Goal: Check status: Check status

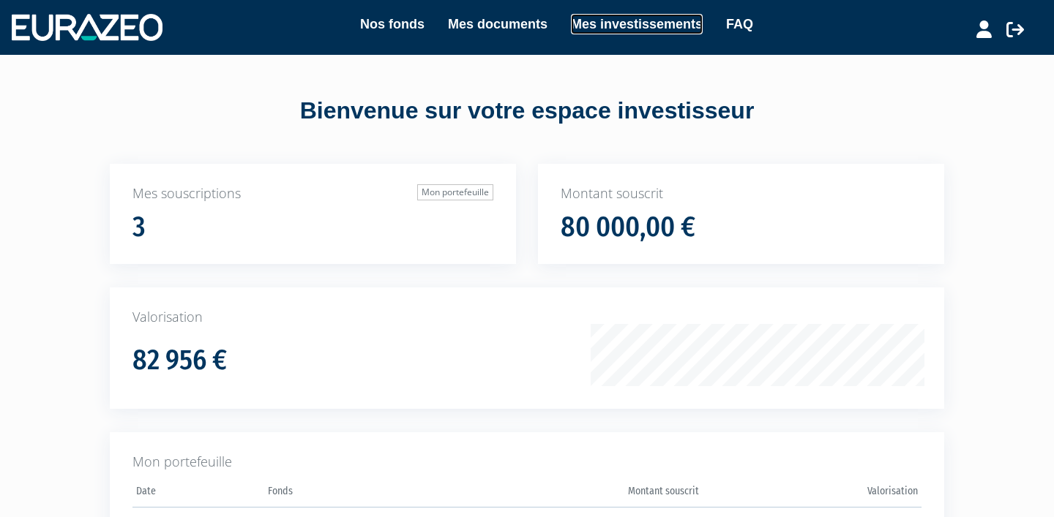
click at [576, 15] on link "Mes investissements" at bounding box center [637, 24] width 132 height 20
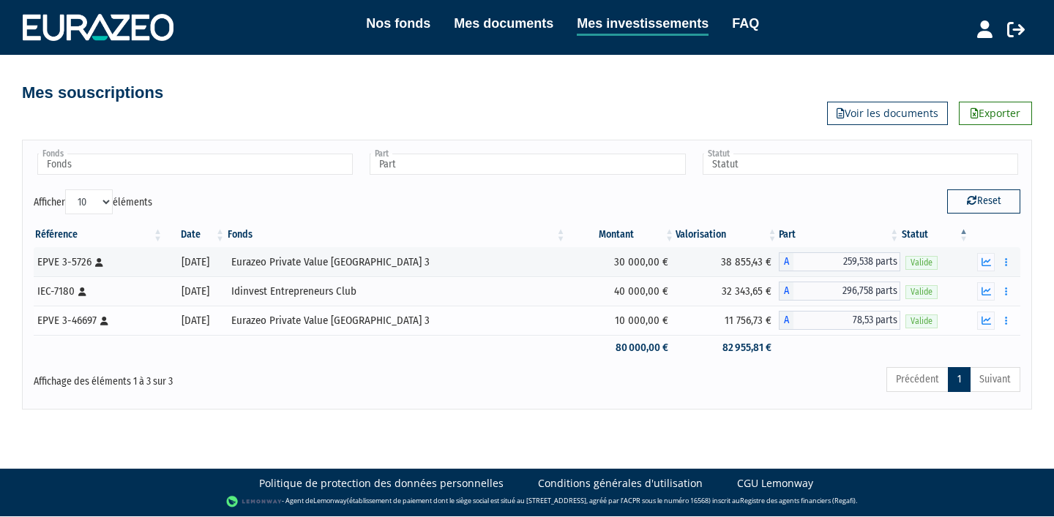
click at [731, 321] on td "11 756,73 €" at bounding box center [726, 320] width 102 height 29
copy tr "11 756,73 €"
click at [996, 320] on div "Documents Rachat libre" at bounding box center [995, 321] width 40 height 18
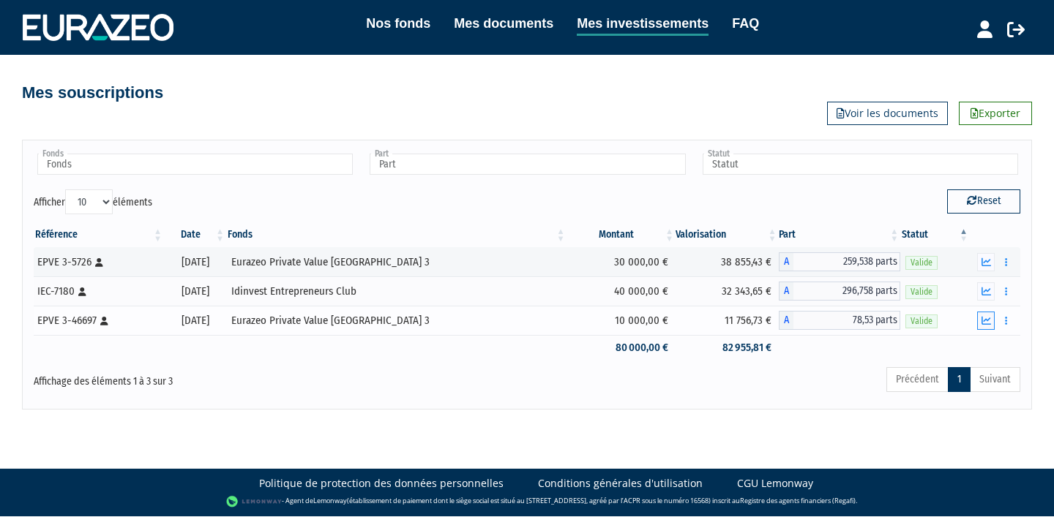
click at [993, 320] on button "button" at bounding box center [986, 321] width 18 height 18
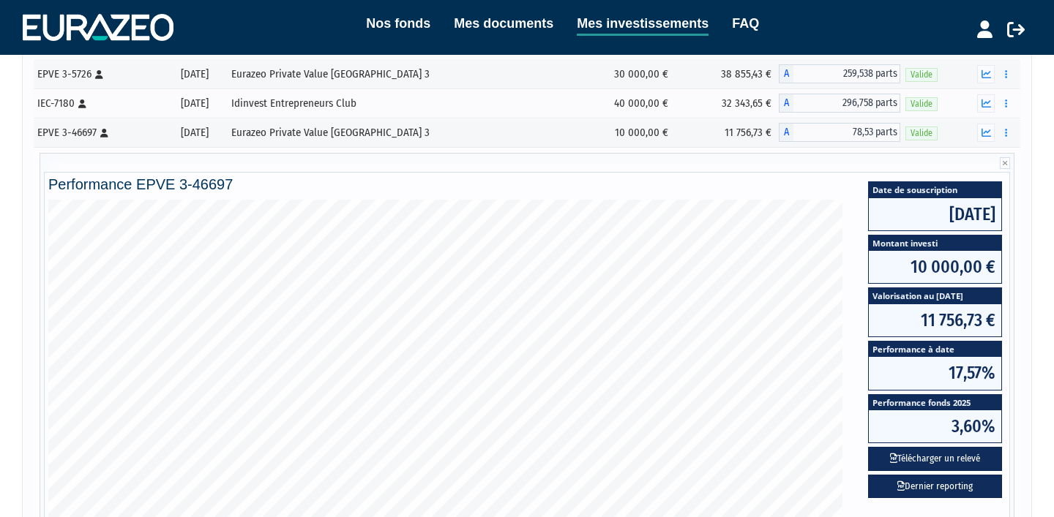
scroll to position [157, 0]
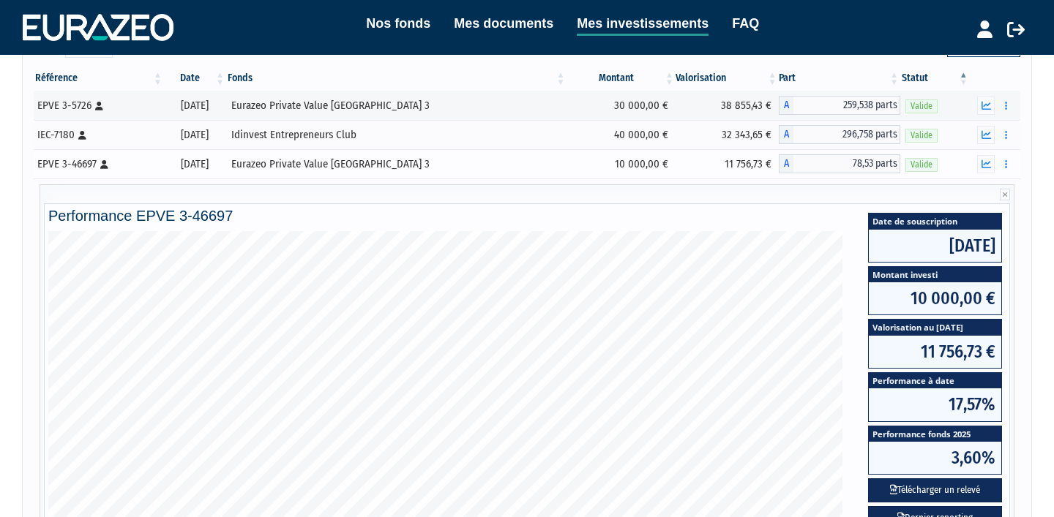
click at [713, 166] on td "11 756,73 €" at bounding box center [726, 163] width 102 height 29
copy tr "11 756,73 €"
click at [980, 108] on button "button" at bounding box center [986, 106] width 18 height 18
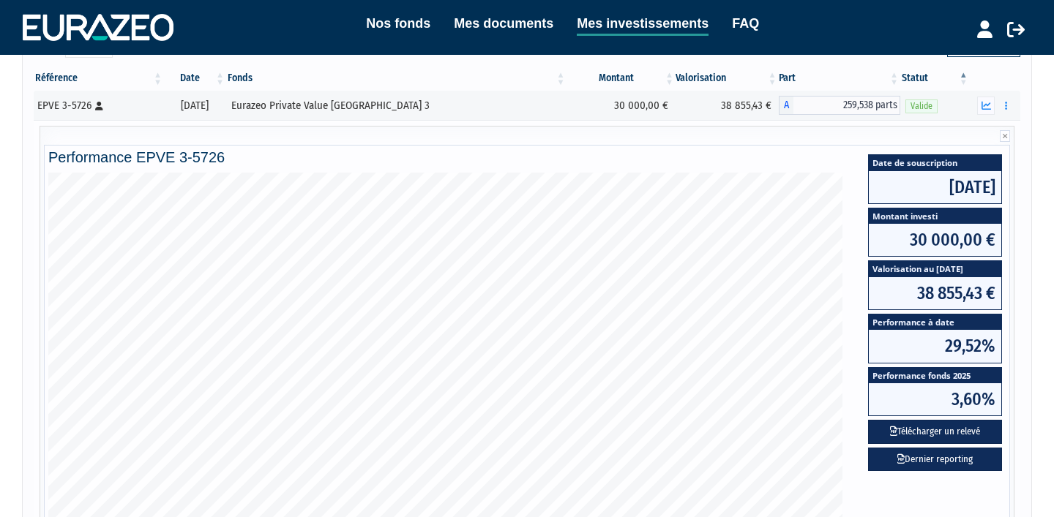
click at [932, 290] on span "38 855,43 €" at bounding box center [934, 293] width 132 height 32
copy div "38 855,43 €"
click at [984, 105] on icon "button" at bounding box center [986, 106] width 10 height 10
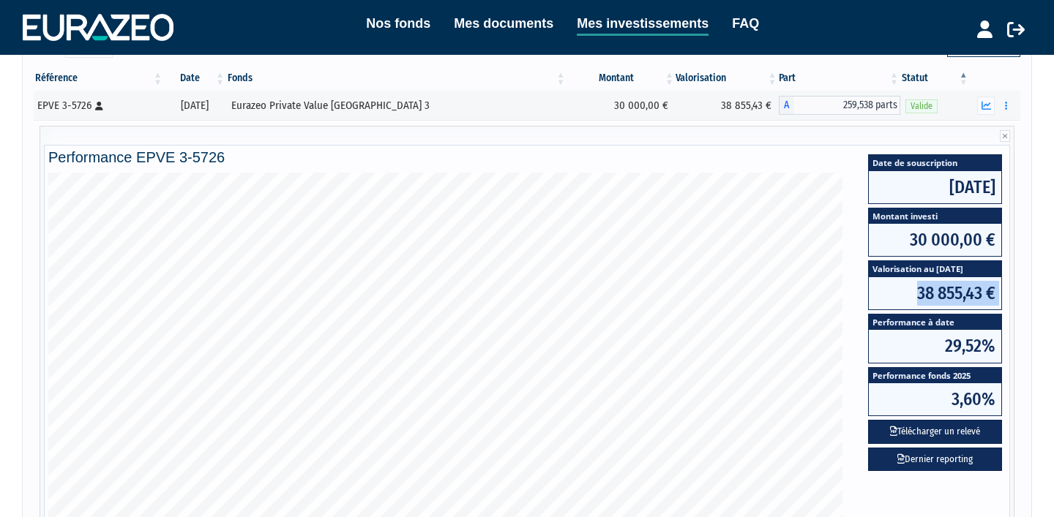
scroll to position [0, 0]
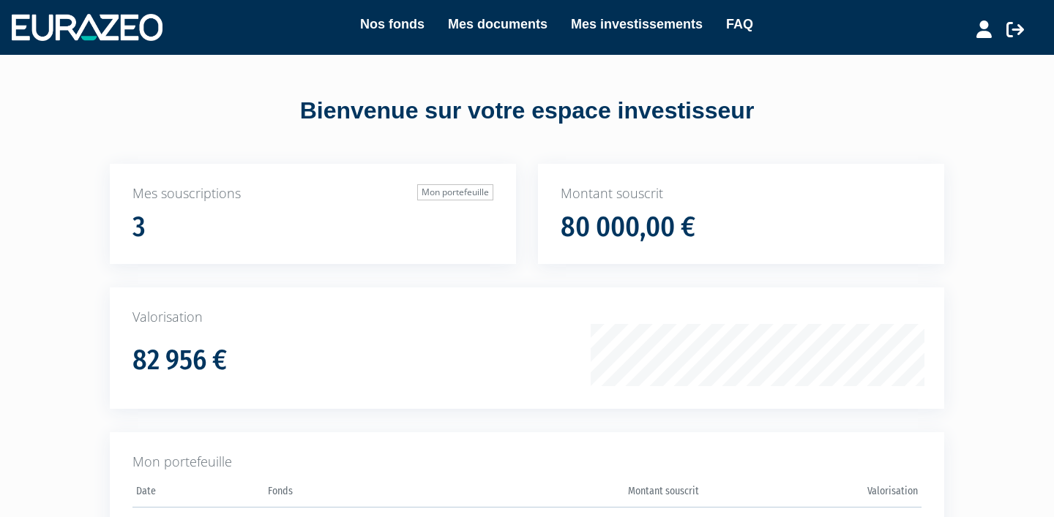
click at [380, 36] on div "Nos fonds Mes documents Mes investissements FAQ" at bounding box center [541, 27] width 757 height 27
click at [380, 31] on link "Nos fonds" at bounding box center [392, 24] width 64 height 20
